Goal: Submit feedback/report problem

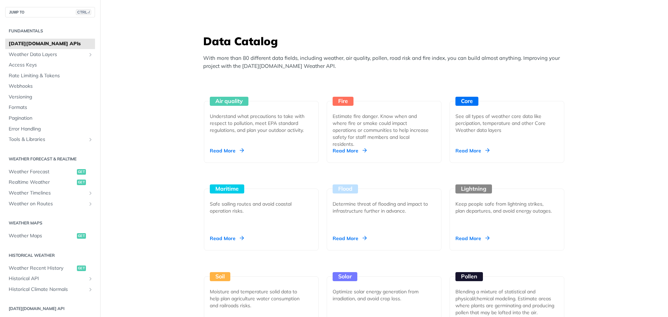
scroll to position [591, 0]
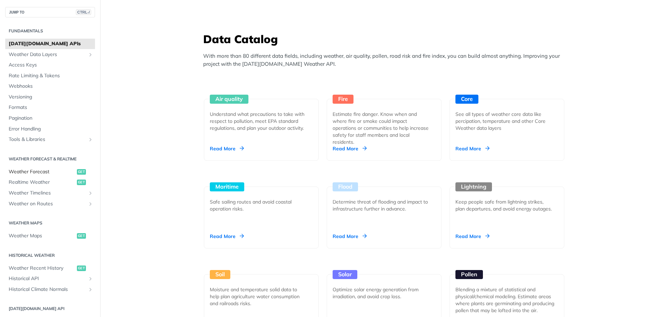
click at [26, 171] on span "Weather Forecast" at bounding box center [42, 171] width 66 height 7
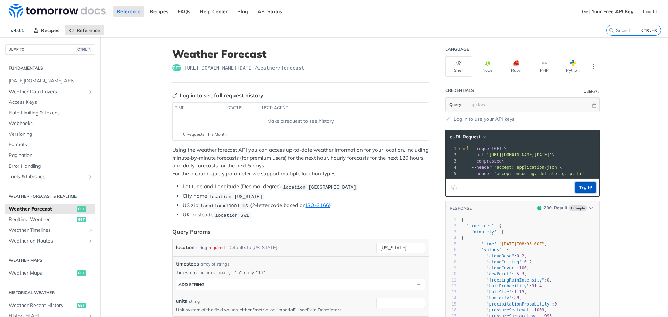
click at [582, 193] on button "Try It!" at bounding box center [585, 187] width 21 height 10
click at [453, 193] on button "Copy to clipboard" at bounding box center [454, 187] width 10 height 10
click at [173, 70] on span "get" at bounding box center [176, 67] width 9 height 7
drag, startPoint x: 183, startPoint y: 67, endPoint x: 298, endPoint y: 70, distance: 115.1
click at [298, 70] on div "get [URL][DOMAIN_NAME][DATE] /weather/forecast" at bounding box center [300, 67] width 257 height 7
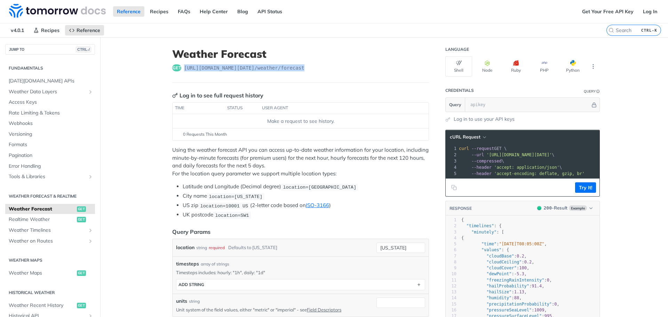
copy span "[URL][DOMAIN_NAME][DATE] /weather/forecast"
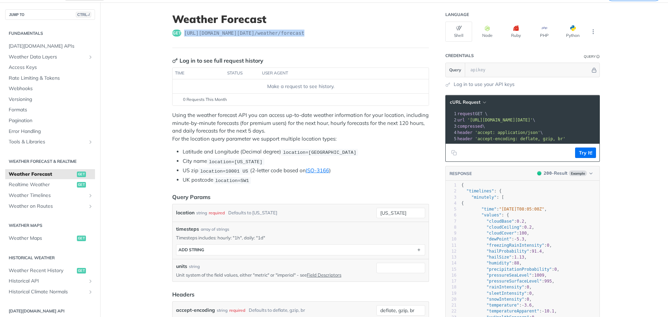
scroll to position [0, 40]
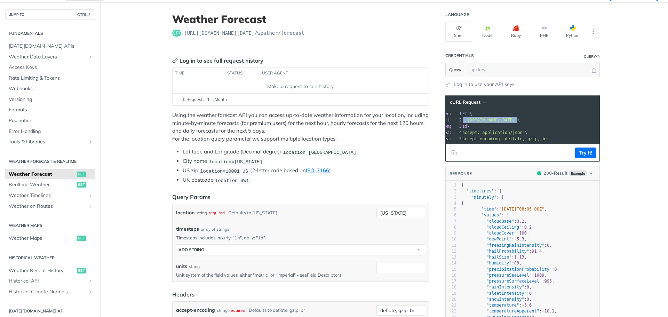
drag, startPoint x: 480, startPoint y: 119, endPoint x: 590, endPoint y: 122, distance: 109.5
click at [517, 122] on span "'https://api.tomorrow.io/v4/weather/forecast?location=new%20york'" at bounding box center [484, 120] width 65 height 5
copy span "https://api.tomorrow.io/v4/weather/forecast?location=new%20york'"
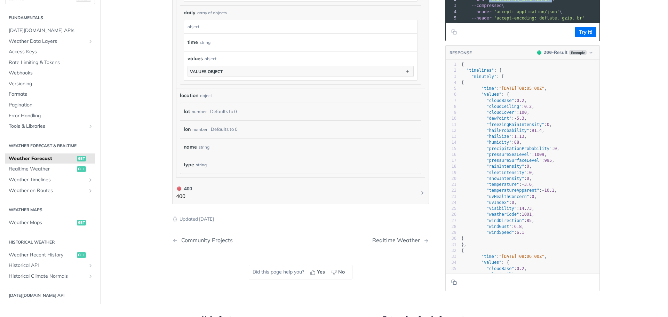
scroll to position [661, 0]
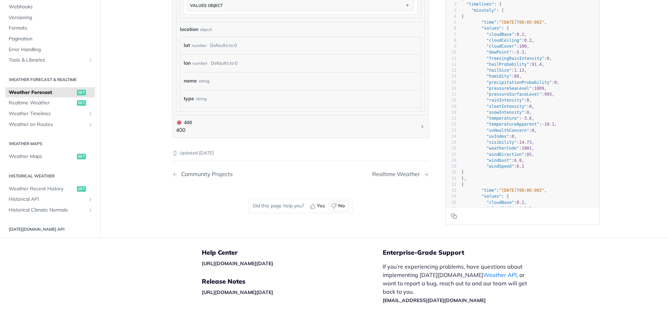
click at [331, 206] on icon "button" at bounding box center [334, 206] width 6 height 6
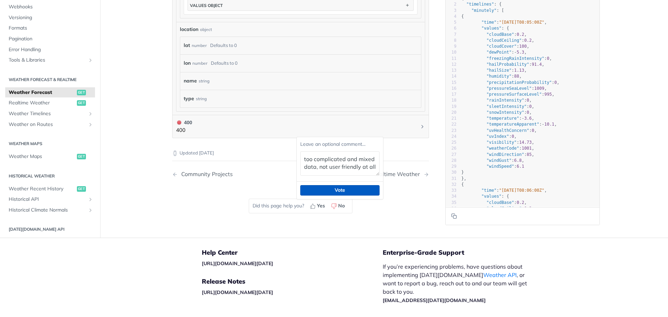
type textarea "too complicated and mixed data, not user friendly at all"
click at [358, 191] on button "Vote" at bounding box center [339, 190] width 79 height 10
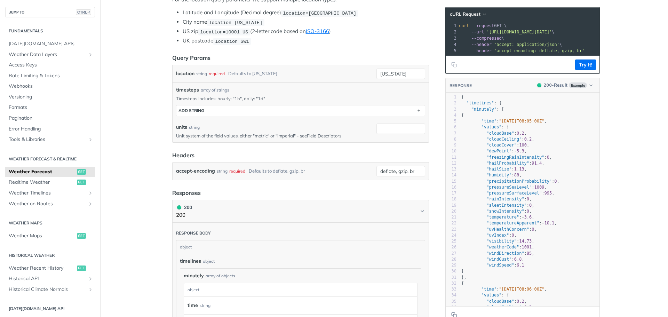
scroll to position [0, 0]
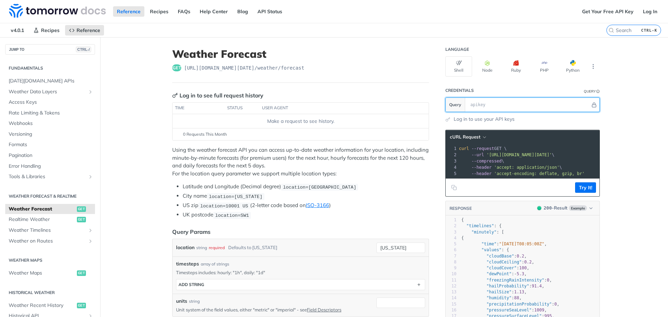
click at [480, 103] on input "text" at bounding box center [528, 105] width 123 height 14
click at [258, 7] on link "API Status" at bounding box center [269, 11] width 32 height 10
